Goal: Task Accomplishment & Management: Manage account settings

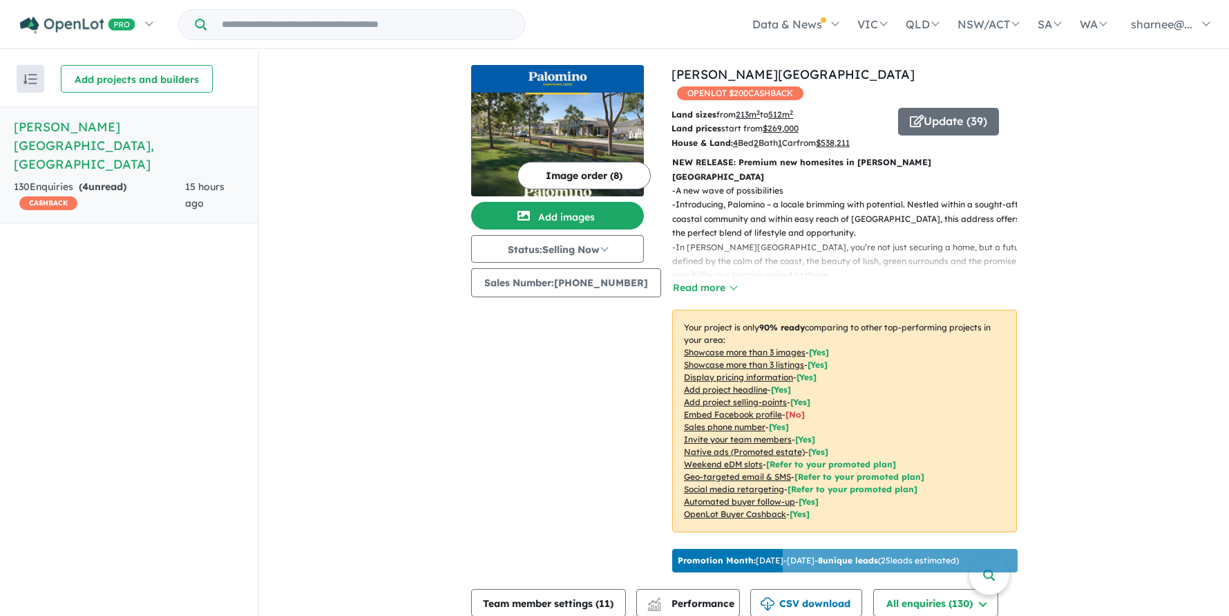
scroll to position [1088, 0]
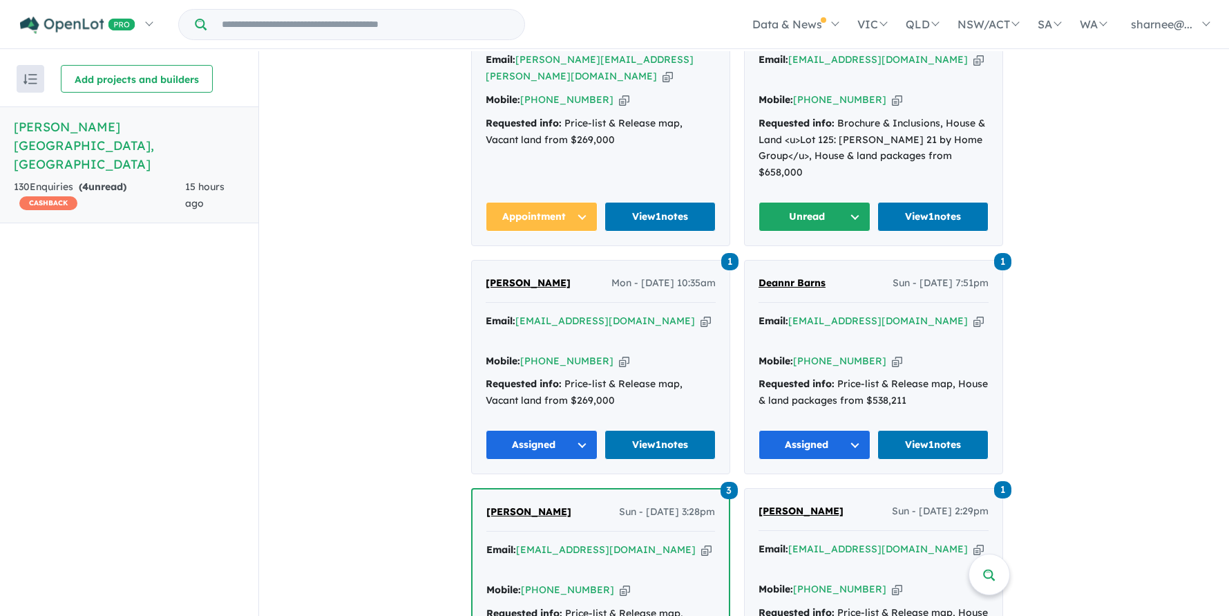
scroll to position [1054, 0]
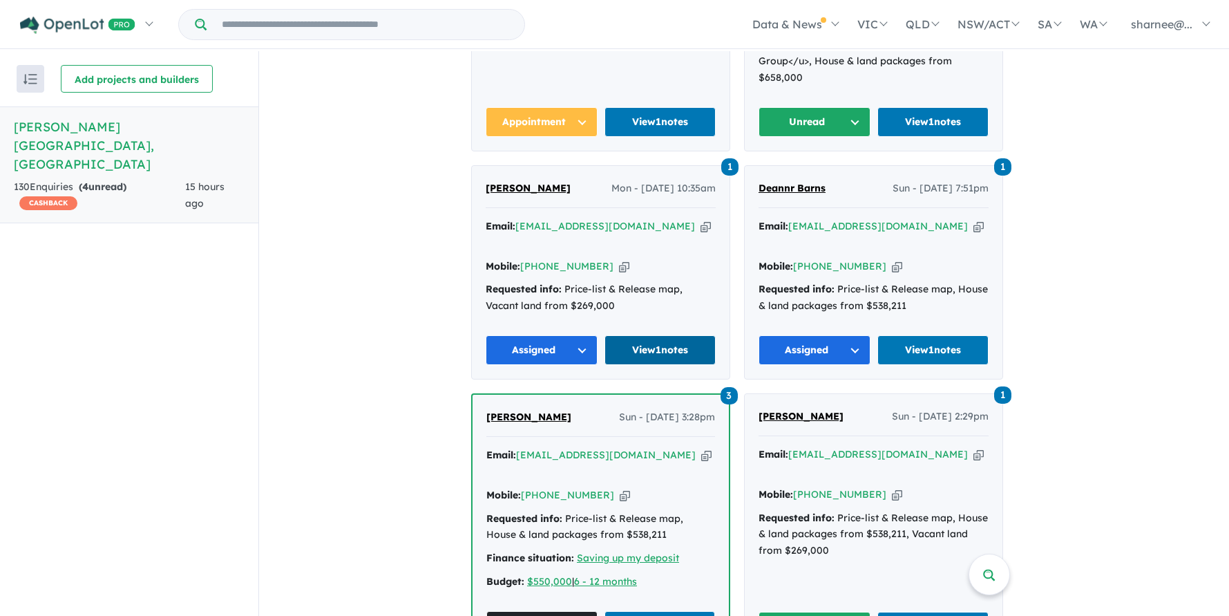
click at [658, 335] on link "View 1 notes" at bounding box center [661, 350] width 112 height 30
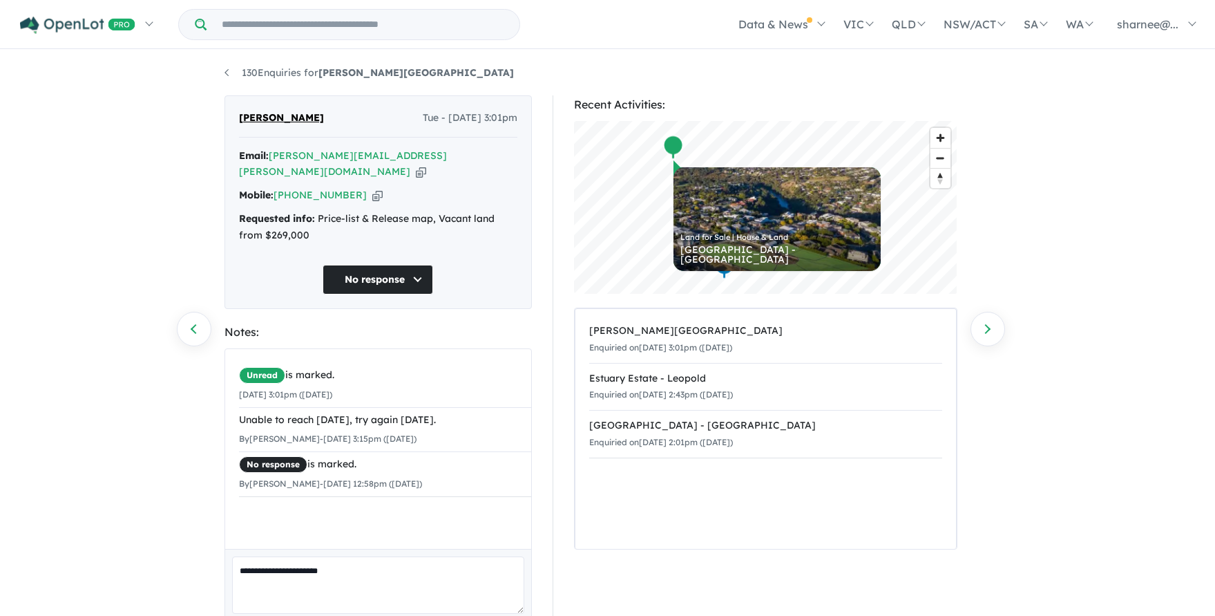
scroll to position [48, 0]
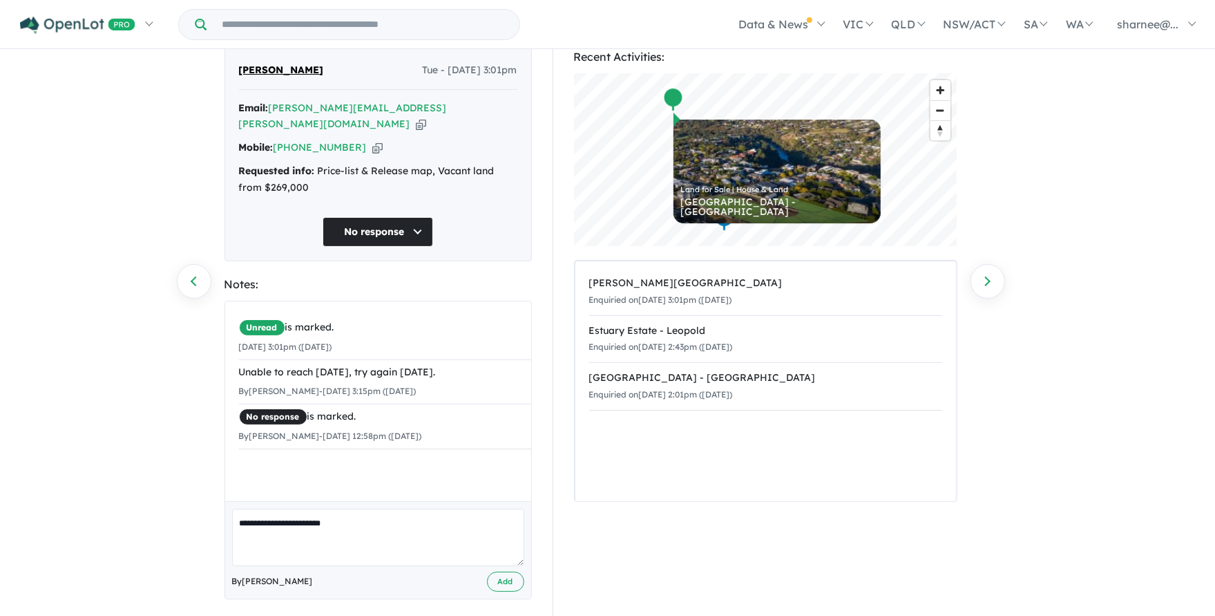
drag, startPoint x: 339, startPoint y: 514, endPoint x: 372, endPoint y: 522, distance: 33.3
click at [339, 514] on textarea "**********" at bounding box center [378, 536] width 292 height 57
paste textarea "*"
type textarea "**********"
click at [506, 571] on button "Add" at bounding box center [505, 581] width 37 height 20
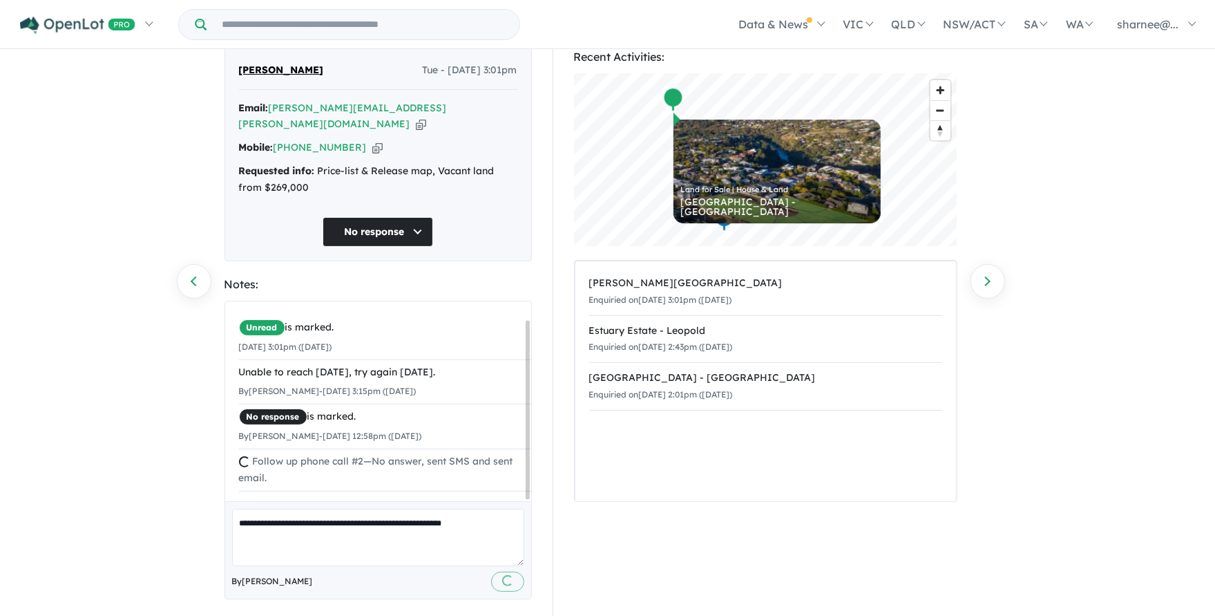
scroll to position [0, 0]
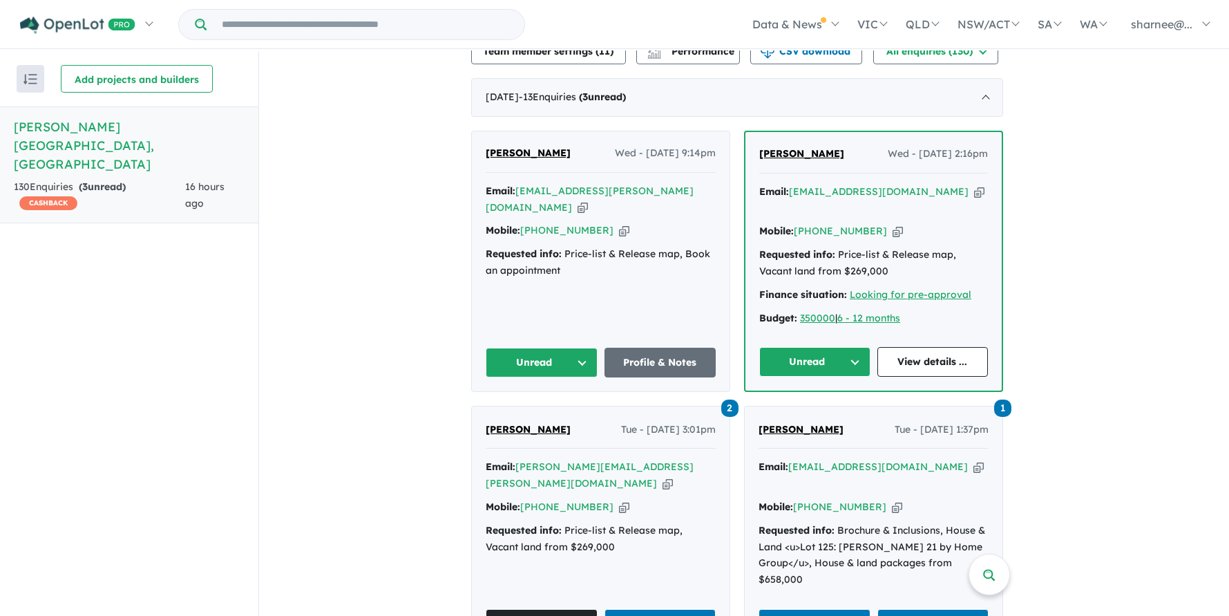
scroll to position [460, 0]
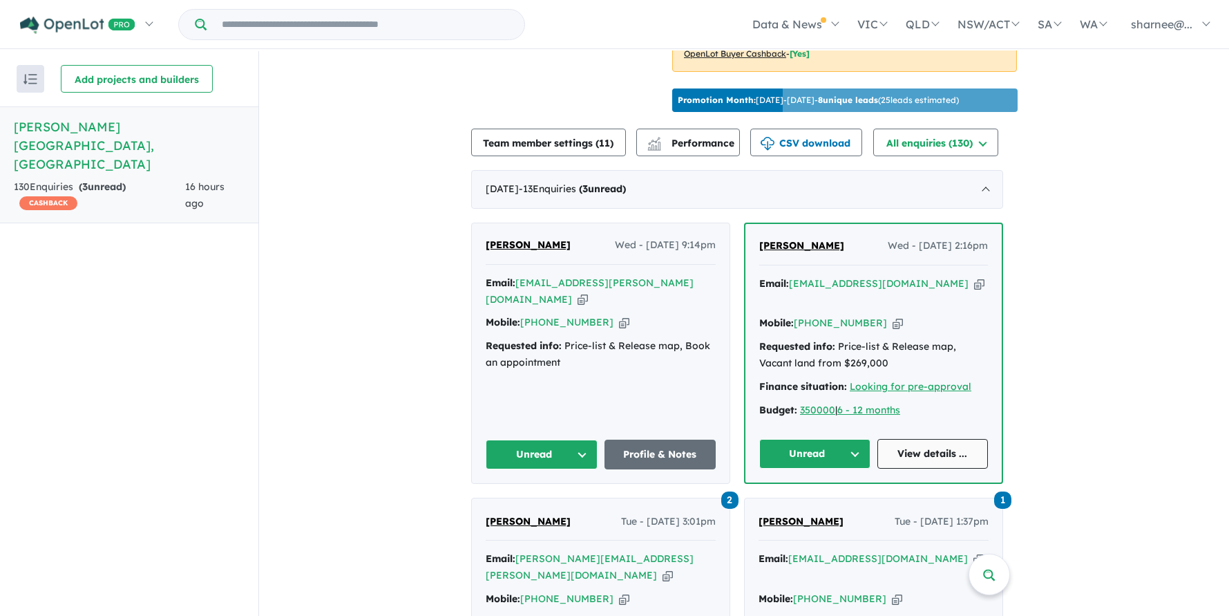
click at [922, 439] on link "View details ..." at bounding box center [932, 454] width 111 height 30
click at [637, 439] on link "Profile & Notes" at bounding box center [661, 454] width 112 height 30
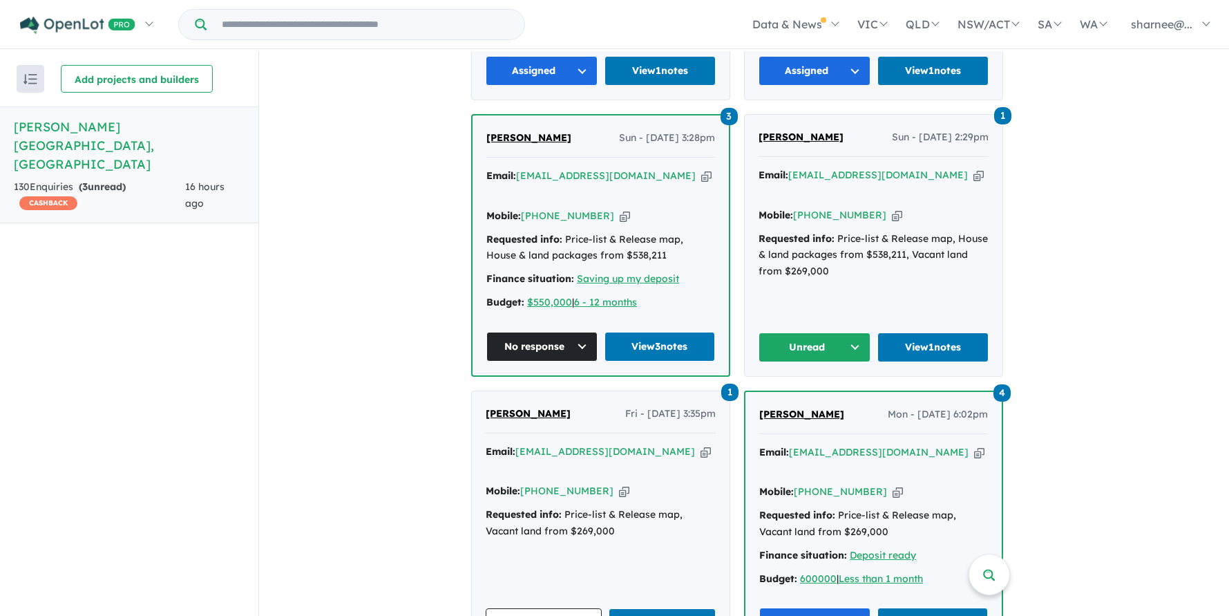
scroll to position [1289, 0]
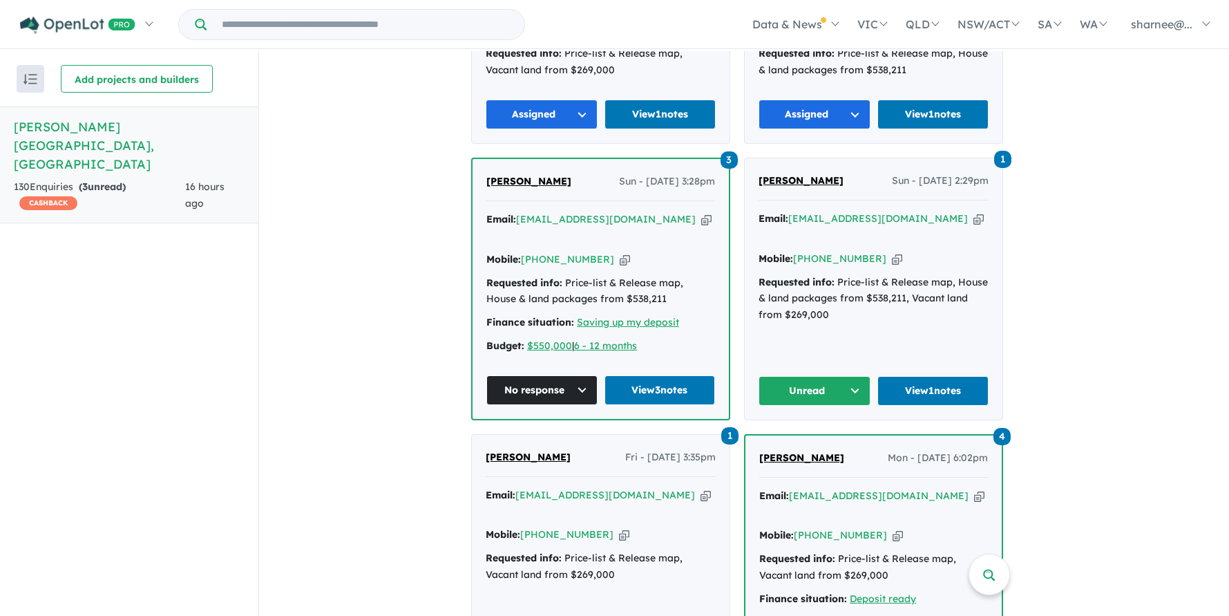
click at [845, 376] on button "Unread" at bounding box center [815, 391] width 112 height 30
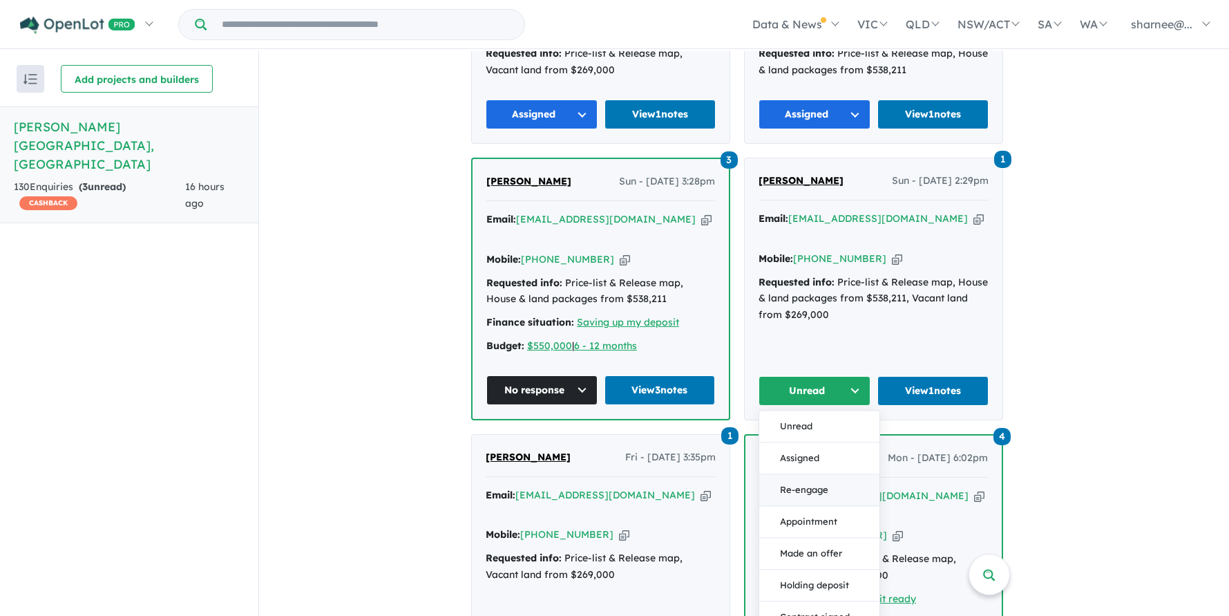
click at [823, 474] on button "Re-engage" at bounding box center [819, 490] width 120 height 32
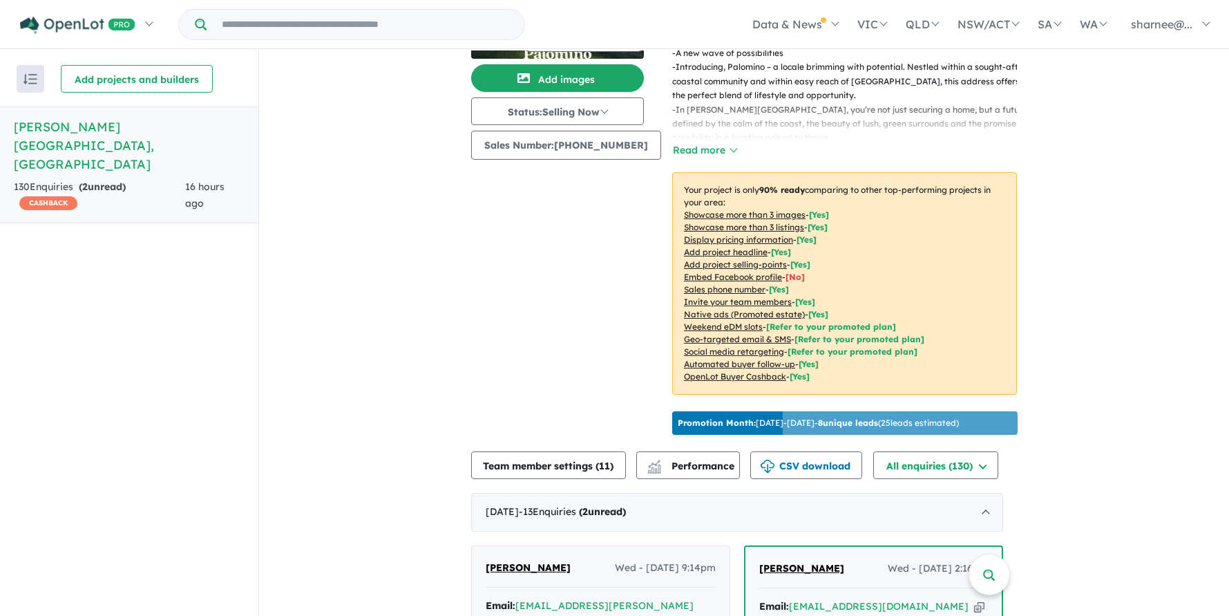
scroll to position [0, 0]
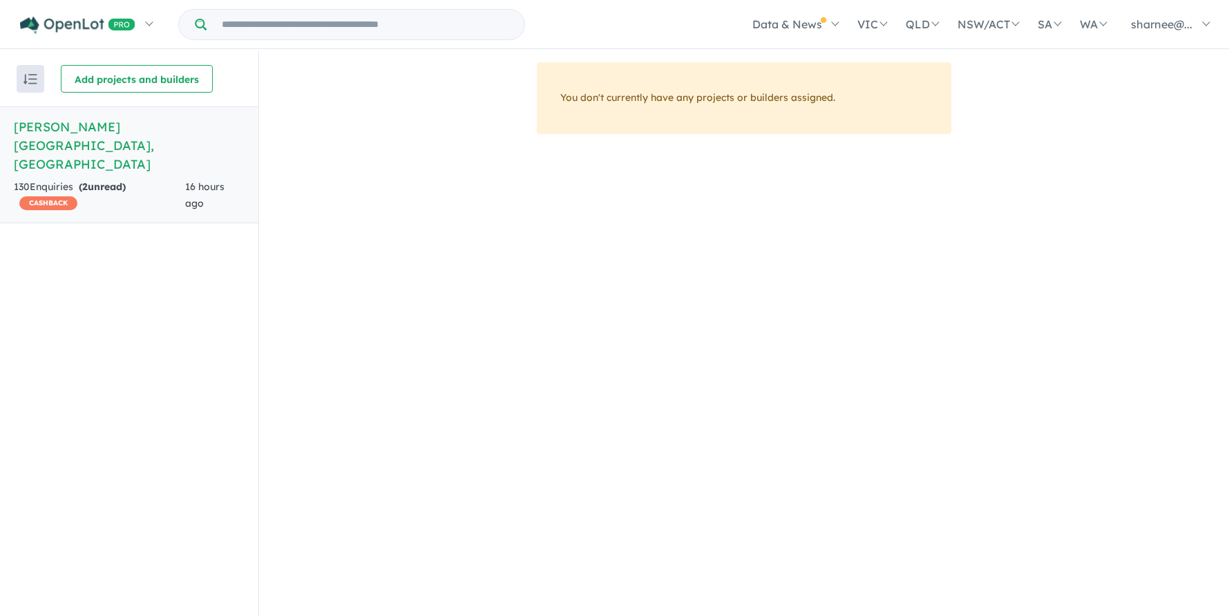
click at [75, 196] on span "CASHBACK" at bounding box center [48, 203] width 58 height 14
click at [106, 121] on h5 "[PERSON_NAME][GEOGRAPHIC_DATA] , [GEOGRAPHIC_DATA]" at bounding box center [129, 145] width 231 height 56
click at [110, 128] on h5 "[PERSON_NAME][GEOGRAPHIC_DATA] , [GEOGRAPHIC_DATA]" at bounding box center [129, 145] width 231 height 56
